Goal: Find specific page/section: Find specific page/section

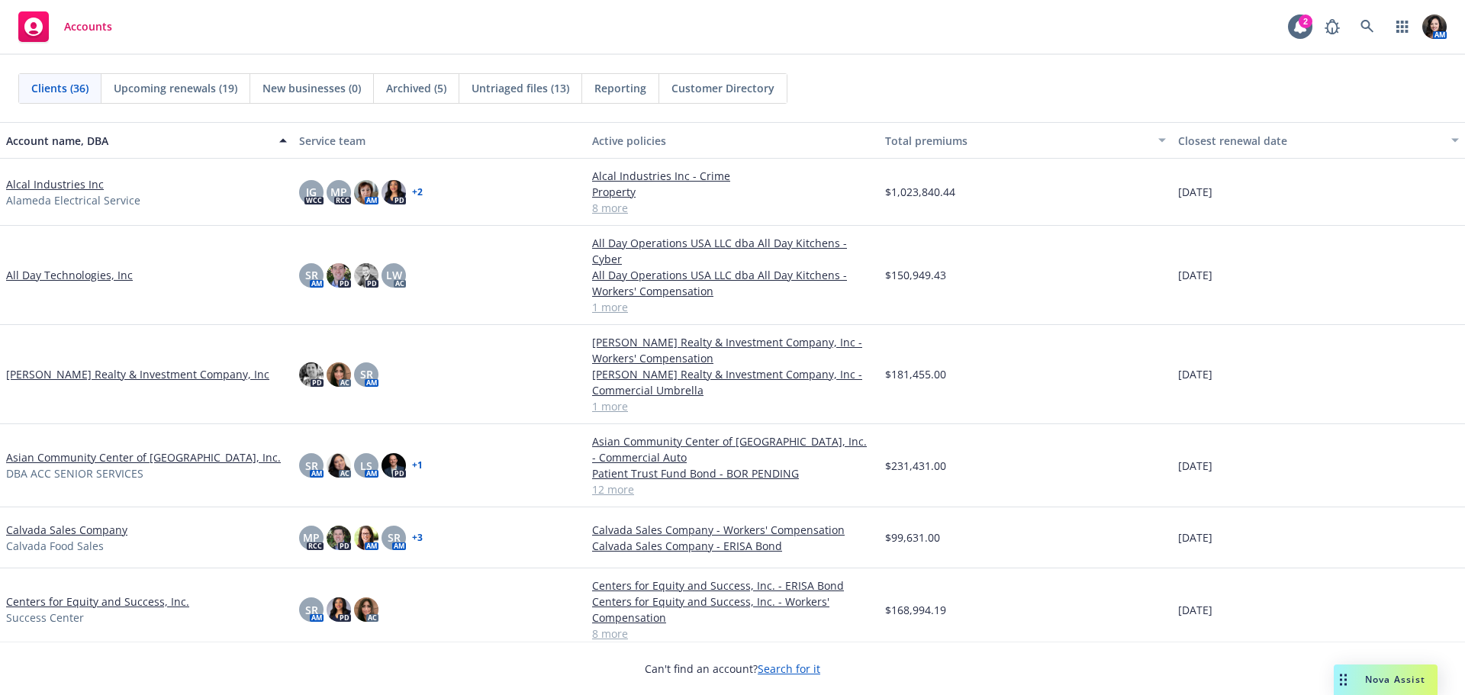
click at [1383, 24] on div "AM" at bounding box center [1382, 26] width 130 height 31
click at [1364, 26] on icon at bounding box center [1368, 27] width 14 height 14
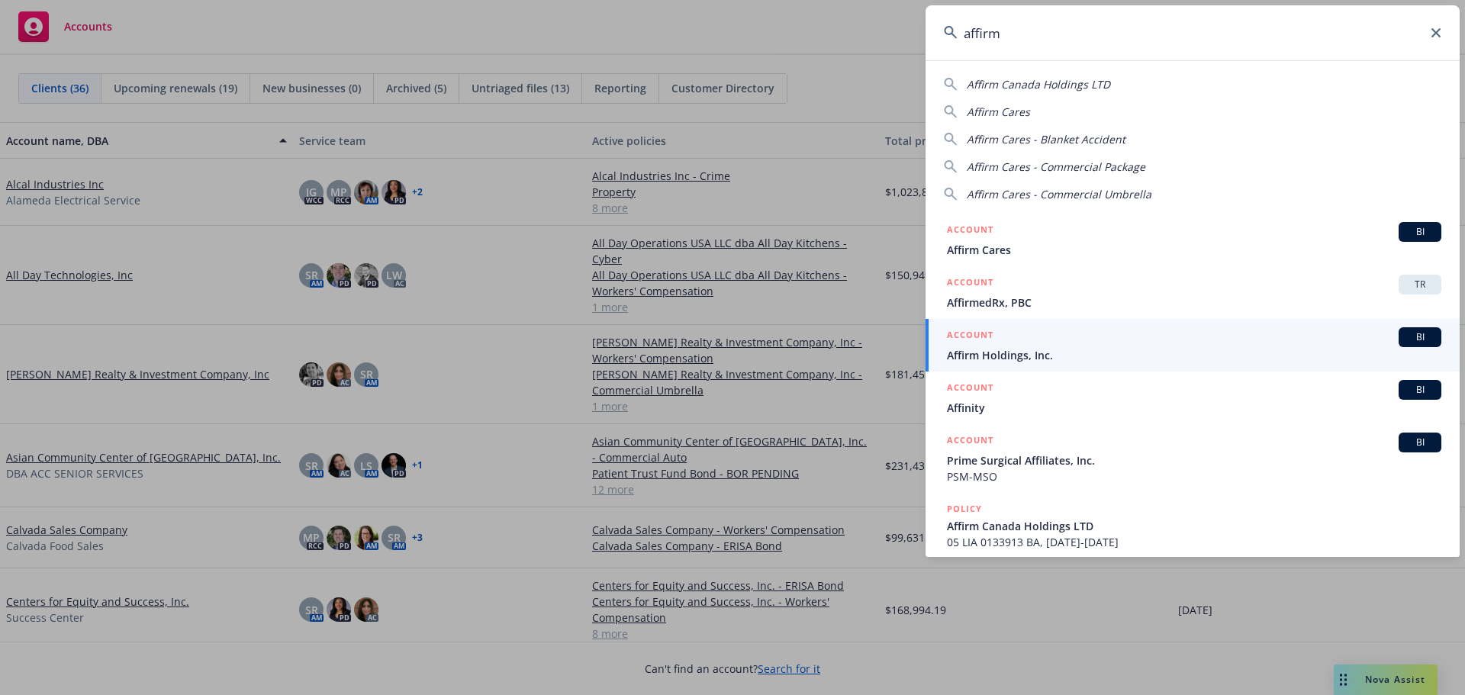
type input "affirm"
click at [1013, 355] on span "Affirm Holdings, Inc." at bounding box center [1194, 355] width 494 height 16
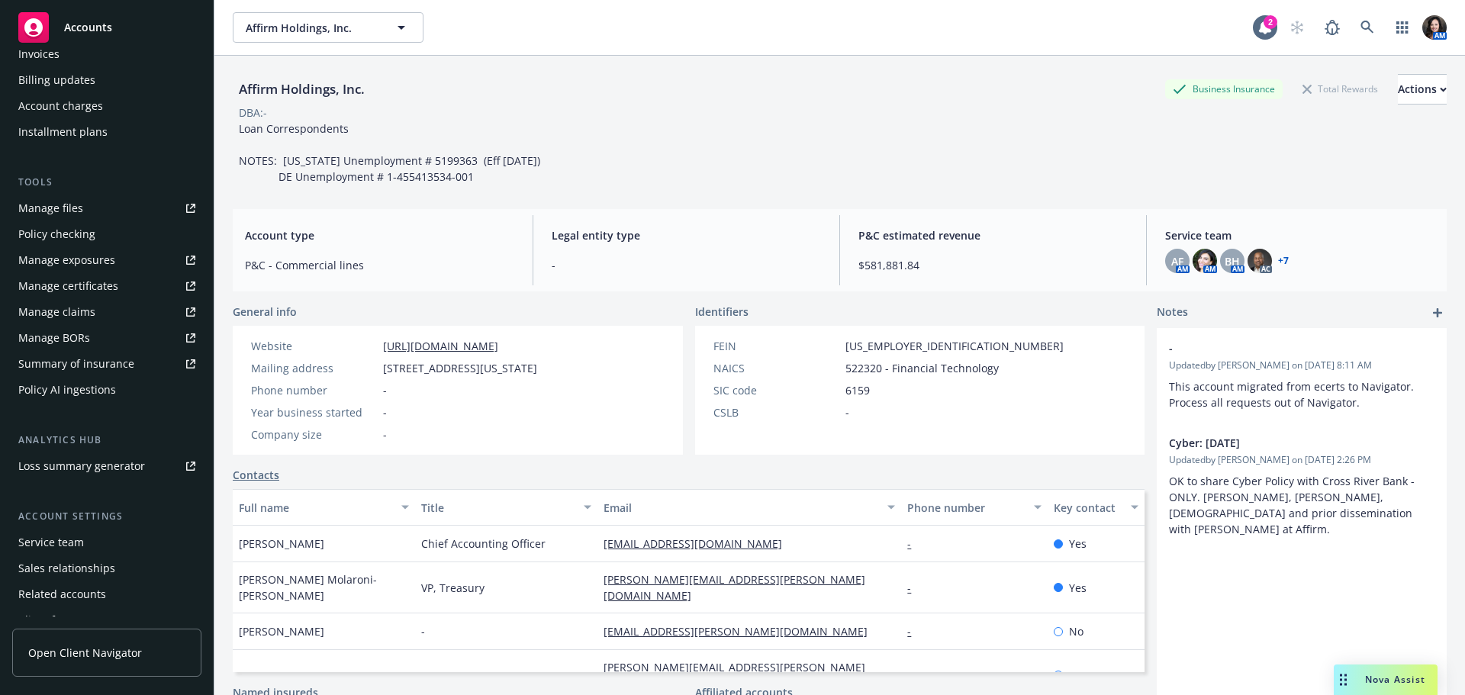
scroll to position [351, 0]
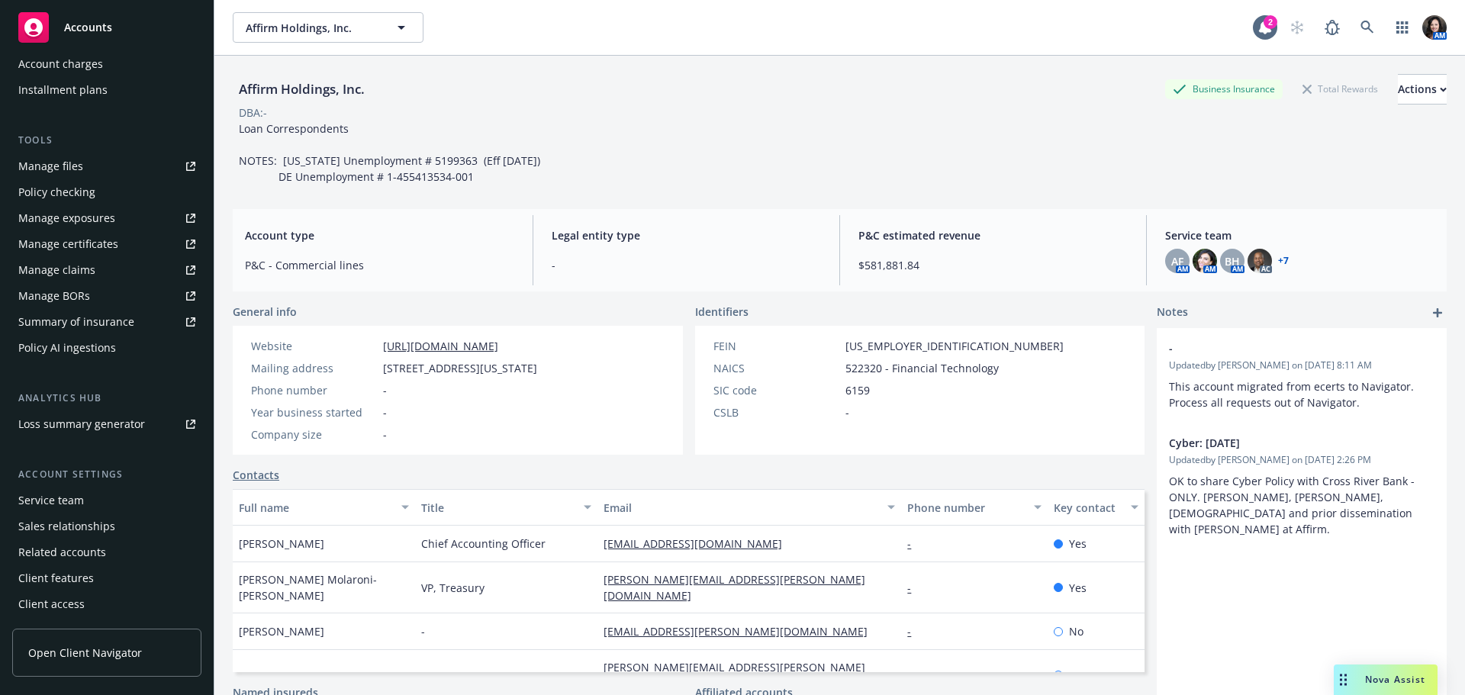
click at [95, 506] on div "Service team" at bounding box center [106, 500] width 177 height 24
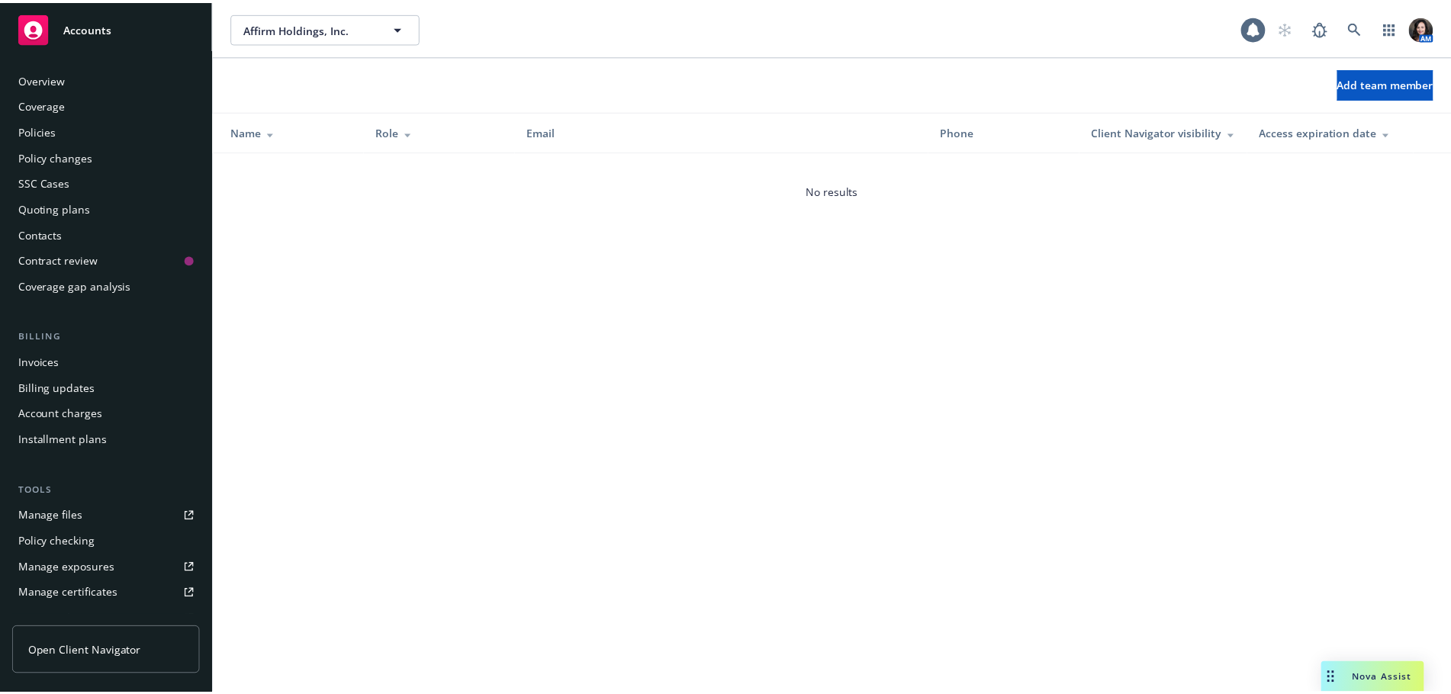
scroll to position [351, 0]
